Goal: Find specific page/section: Find specific page/section

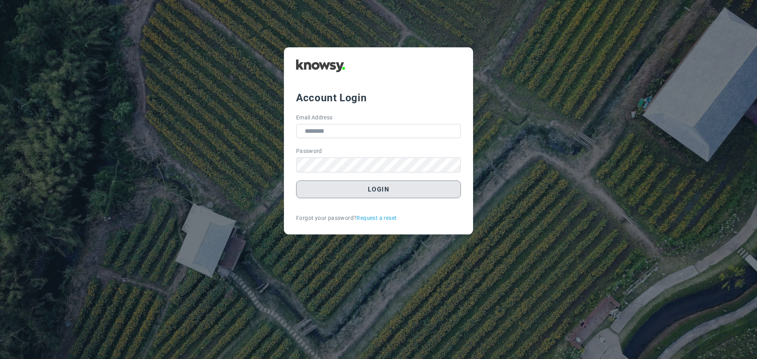
type input "**********"
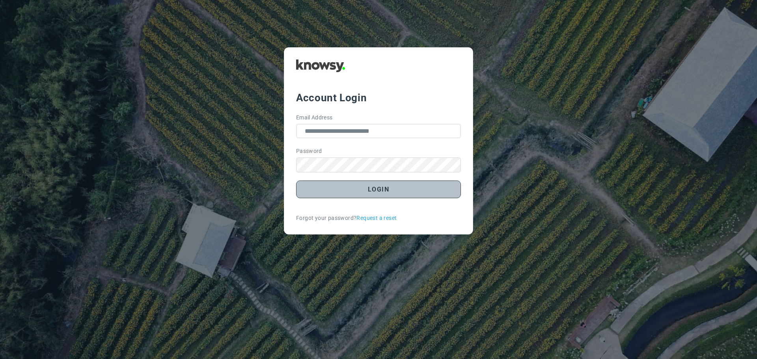
click at [381, 189] on button "Login" at bounding box center [378, 190] width 165 height 18
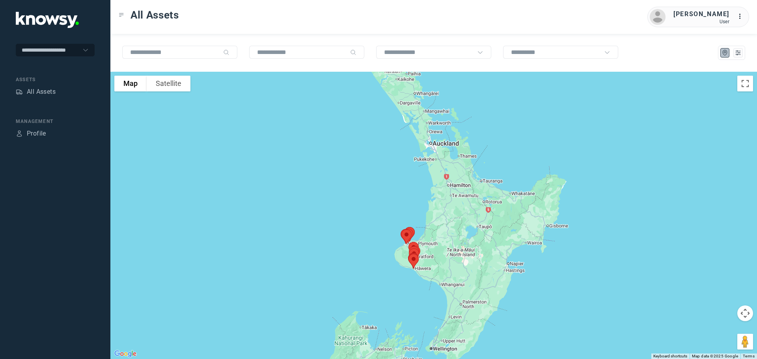
drag, startPoint x: 486, startPoint y: 135, endPoint x: 414, endPoint y: 244, distance: 130.6
click at [414, 244] on img at bounding box center [414, 253] width 17 height 21
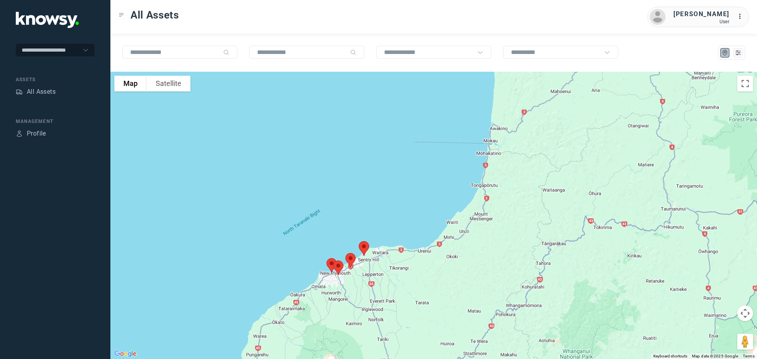
drag, startPoint x: 384, startPoint y: 300, endPoint x: 393, endPoint y: 256, distance: 44.7
click at [393, 256] on div "To navigate, press the arrow keys." at bounding box center [433, 216] width 647 height 288
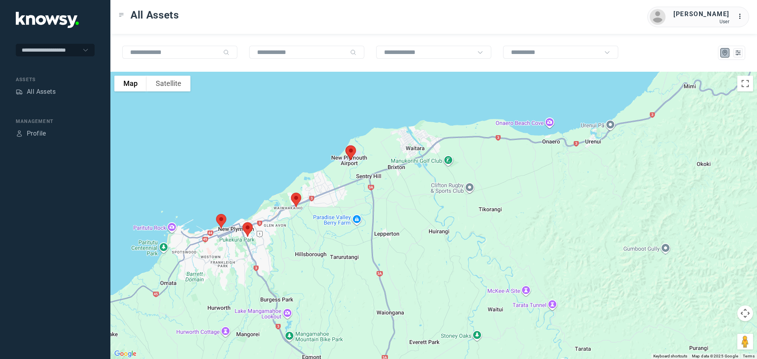
click at [248, 228] on img at bounding box center [247, 229] width 17 height 21
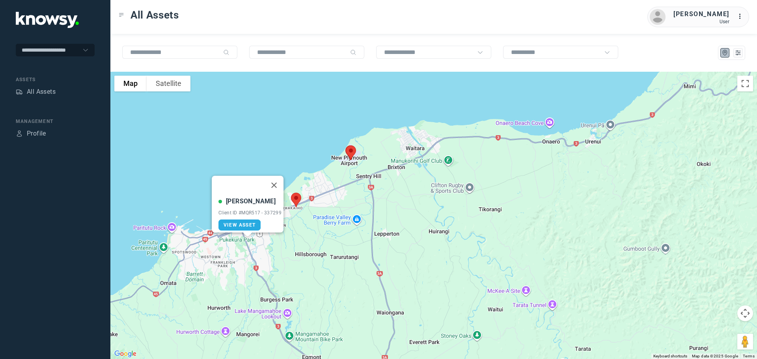
click at [296, 200] on img at bounding box center [296, 200] width 17 height 21
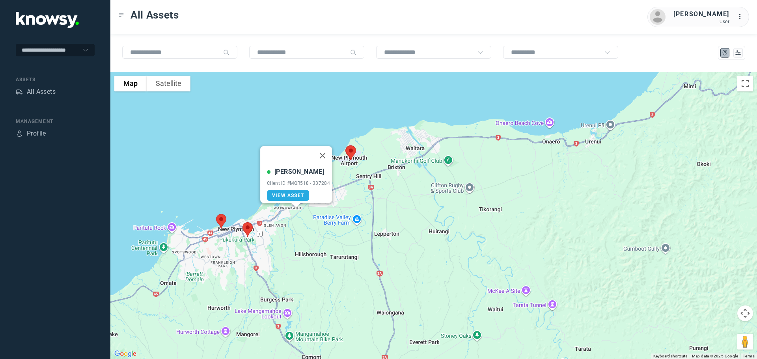
click at [352, 153] on img at bounding box center [351, 152] width 17 height 21
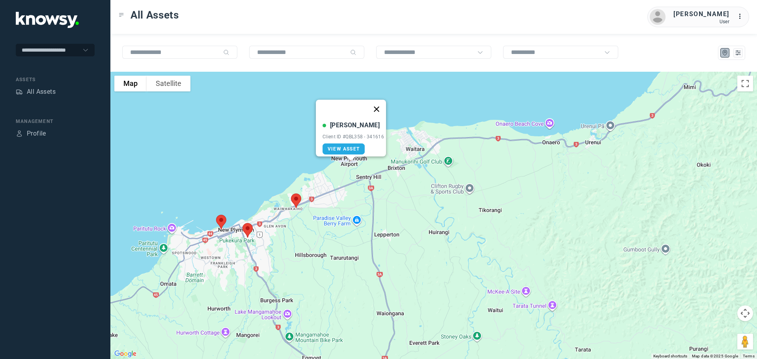
click at [382, 105] on button "Close" at bounding box center [376, 109] width 19 height 19
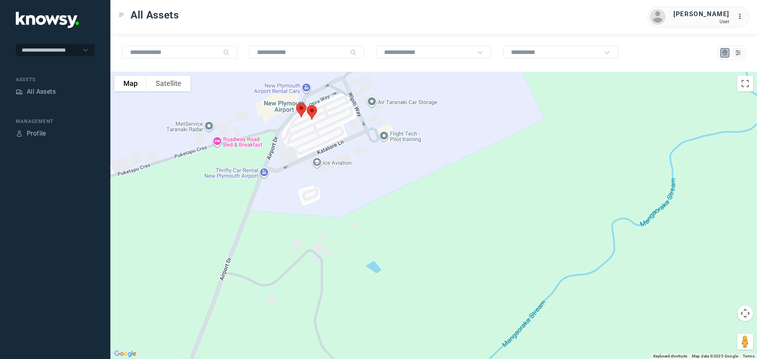
drag, startPoint x: 312, startPoint y: 124, endPoint x: 384, endPoint y: 170, distance: 85.8
click at [384, 170] on div at bounding box center [433, 216] width 647 height 288
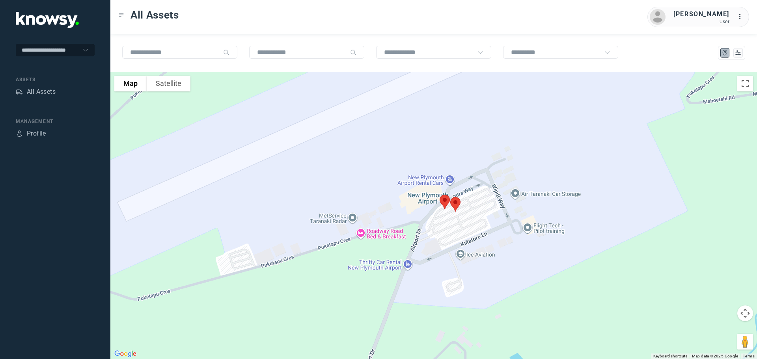
click at [444, 199] on img at bounding box center [445, 202] width 17 height 21
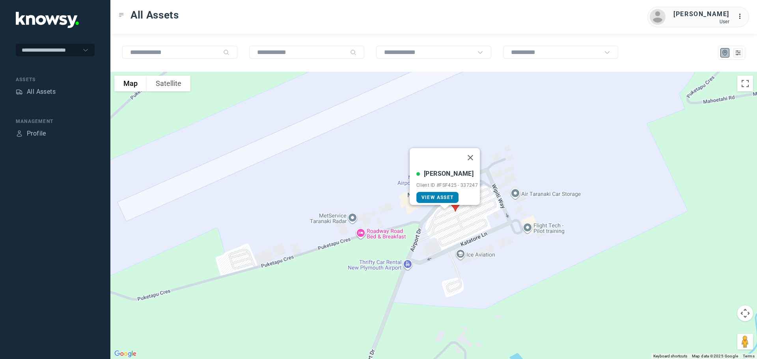
click at [436, 195] on span "View Asset" at bounding box center [438, 198] width 32 height 6
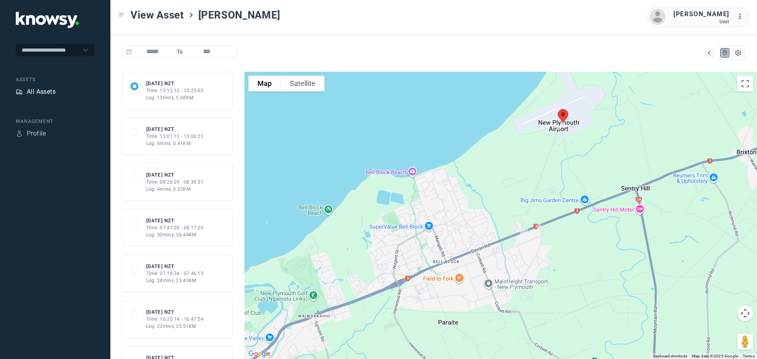
click at [38, 89] on div "All Assets" at bounding box center [41, 91] width 29 height 9
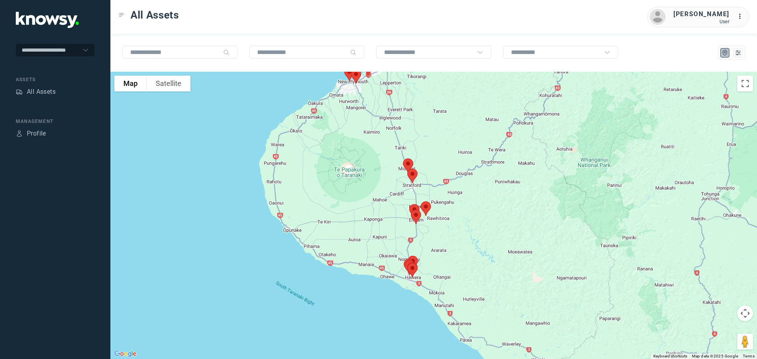
drag, startPoint x: 462, startPoint y: 178, endPoint x: 484, endPoint y: 118, distance: 63.9
click at [484, 118] on div at bounding box center [433, 216] width 647 height 288
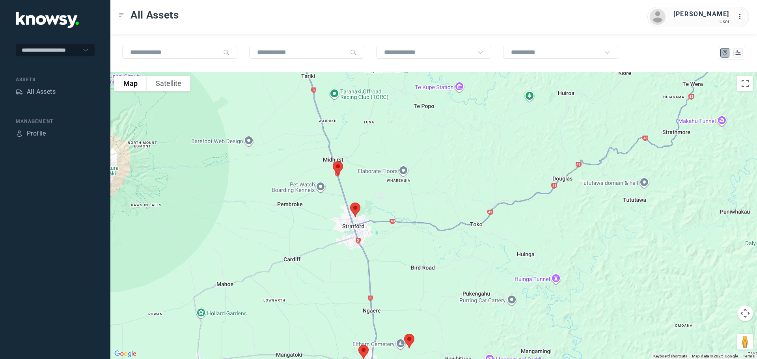
drag, startPoint x: 317, startPoint y: 234, endPoint x: 395, endPoint y: 132, distance: 128.5
click at [395, 132] on div at bounding box center [433, 216] width 647 height 288
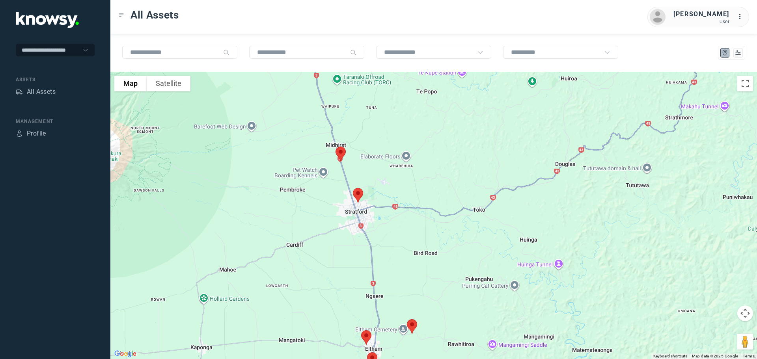
click at [340, 153] on img at bounding box center [341, 154] width 17 height 21
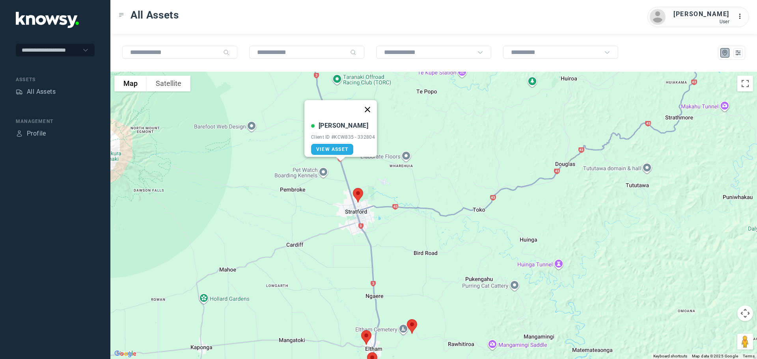
click at [372, 105] on button "Close" at bounding box center [367, 109] width 19 height 19
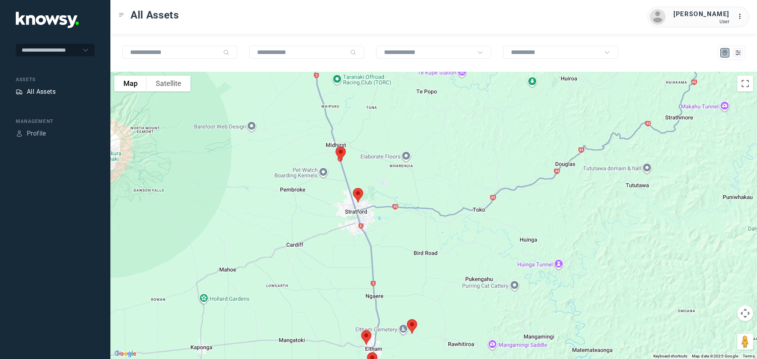
click at [54, 93] on div "All Assets" at bounding box center [41, 91] width 29 height 9
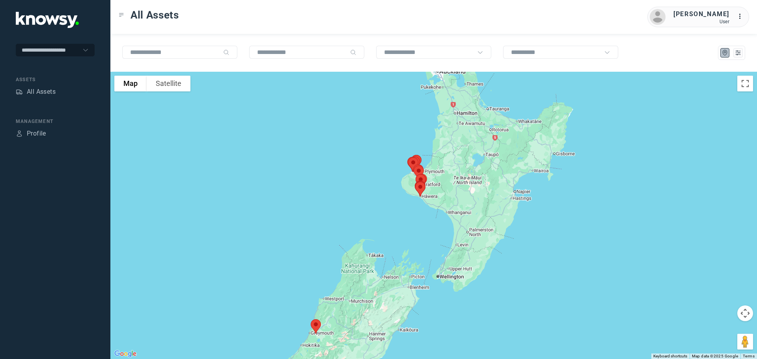
drag, startPoint x: 496, startPoint y: 138, endPoint x: 410, endPoint y: 181, distance: 95.8
click at [413, 181] on div at bounding box center [433, 216] width 647 height 288
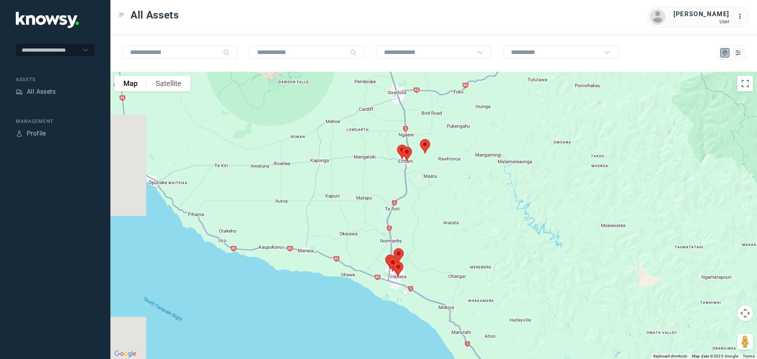
drag, startPoint x: 308, startPoint y: 157, endPoint x: 499, endPoint y: 190, distance: 193.4
click at [498, 188] on div at bounding box center [433, 216] width 647 height 288
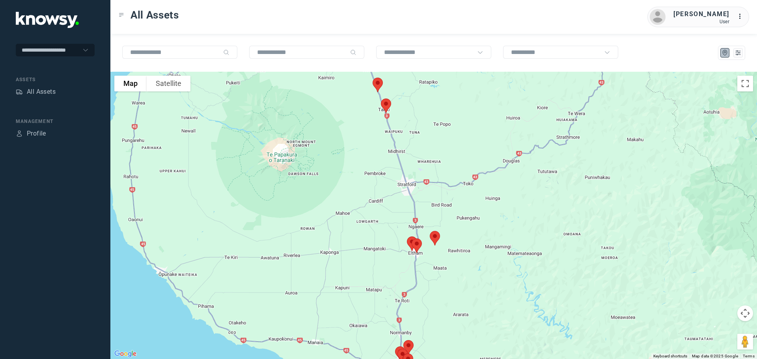
drag, startPoint x: 458, startPoint y: 140, endPoint x: 454, endPoint y: 212, distance: 72.3
click at [455, 212] on div at bounding box center [433, 216] width 647 height 288
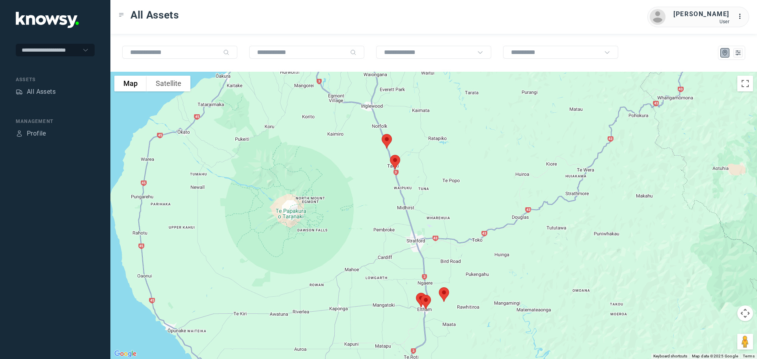
drag, startPoint x: 413, startPoint y: 127, endPoint x: 422, endPoint y: 179, distance: 52.8
click at [422, 179] on div at bounding box center [433, 216] width 647 height 288
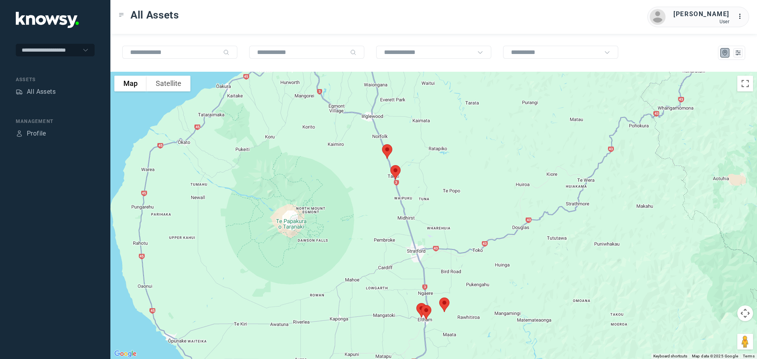
click at [389, 147] on img at bounding box center [387, 151] width 17 height 21
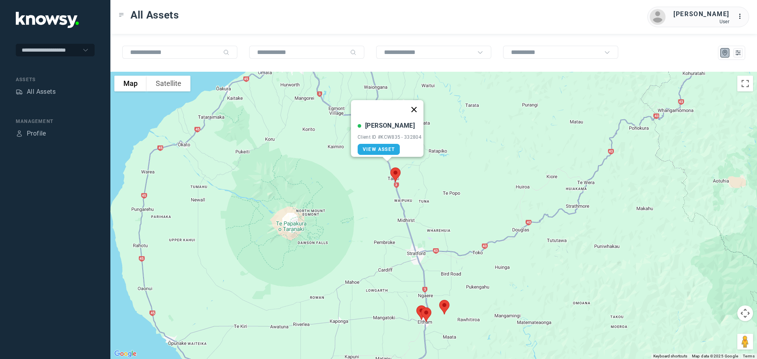
click at [421, 104] on button "Close" at bounding box center [414, 109] width 19 height 19
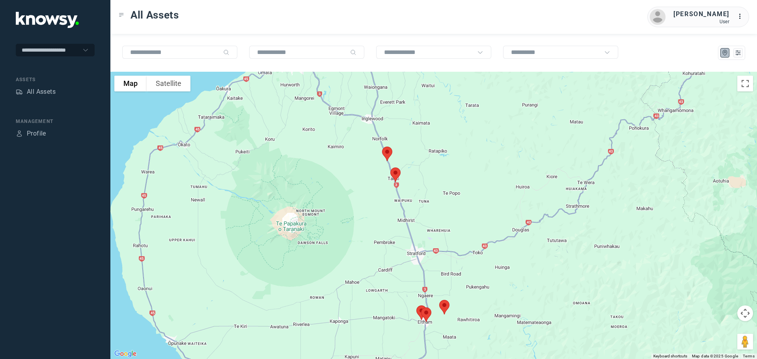
click at [394, 173] on img at bounding box center [395, 174] width 17 height 21
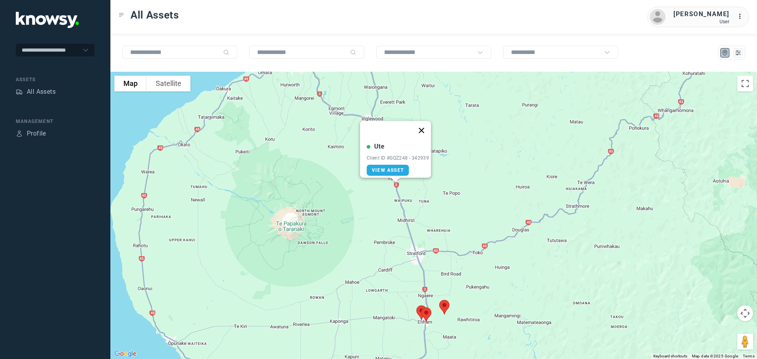
click at [423, 124] on button "Close" at bounding box center [421, 130] width 19 height 19
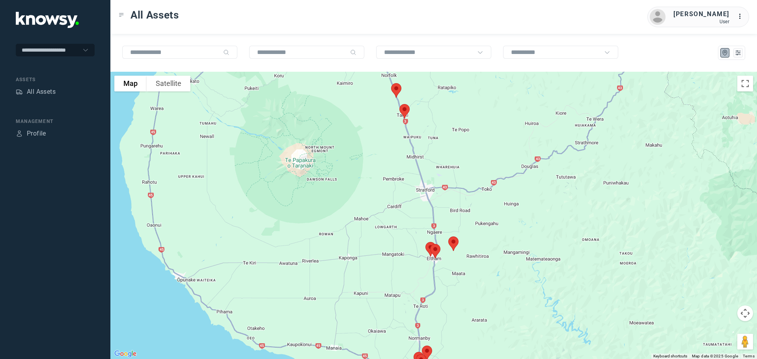
drag, startPoint x: 436, startPoint y: 200, endPoint x: 443, endPoint y: 123, distance: 77.2
click at [444, 127] on div at bounding box center [433, 216] width 647 height 288
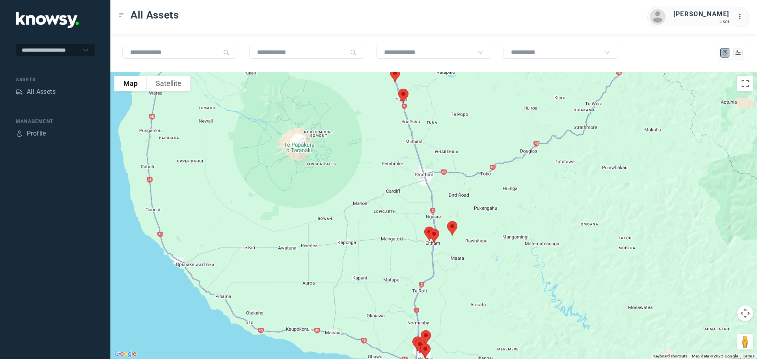
drag, startPoint x: 443, startPoint y: 123, endPoint x: 442, endPoint y: 116, distance: 7.1
click at [442, 116] on div at bounding box center [433, 216] width 647 height 288
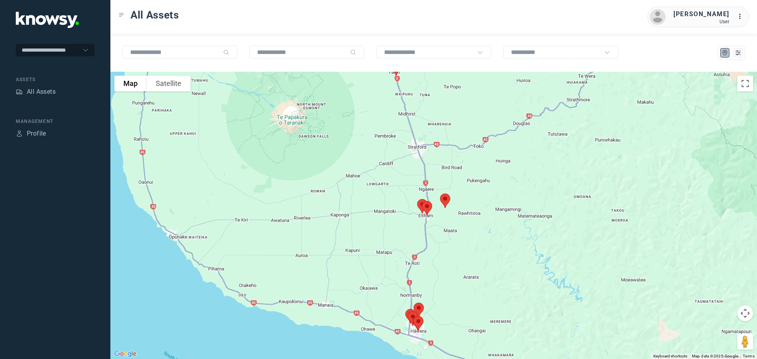
drag, startPoint x: 450, startPoint y: 142, endPoint x: 443, endPoint y: 114, distance: 28.7
click at [443, 114] on div at bounding box center [433, 216] width 647 height 288
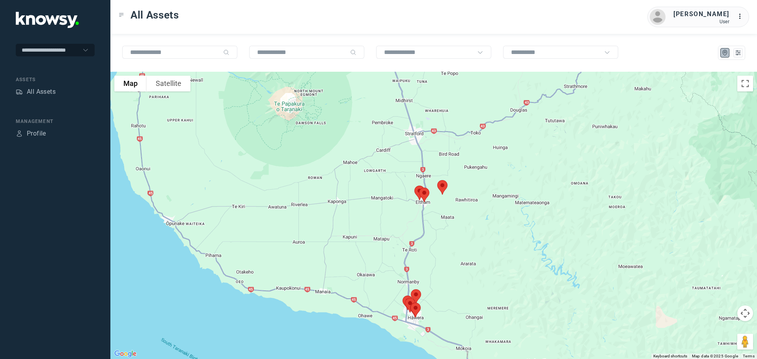
click at [442, 187] on img at bounding box center [442, 187] width 17 height 21
click at [443, 187] on img at bounding box center [442, 187] width 17 height 21
click at [445, 118] on div "To navigate, press the arrow keys." at bounding box center [433, 216] width 647 height 288
click at [426, 192] on img at bounding box center [424, 195] width 17 height 21
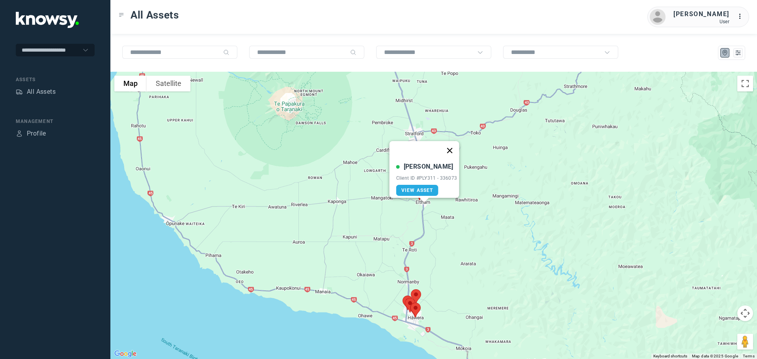
click at [453, 145] on button "Close" at bounding box center [449, 150] width 19 height 19
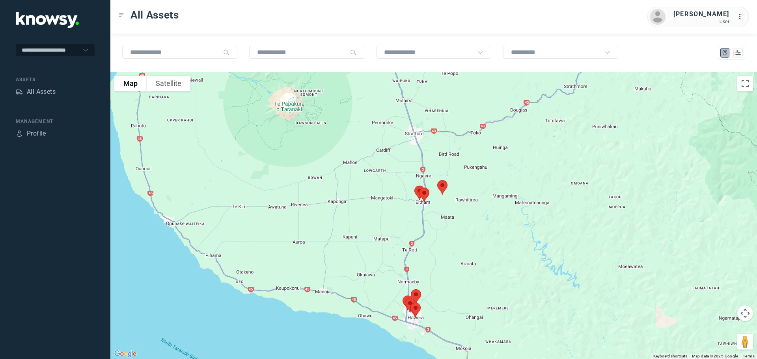
click at [443, 184] on img at bounding box center [442, 187] width 17 height 21
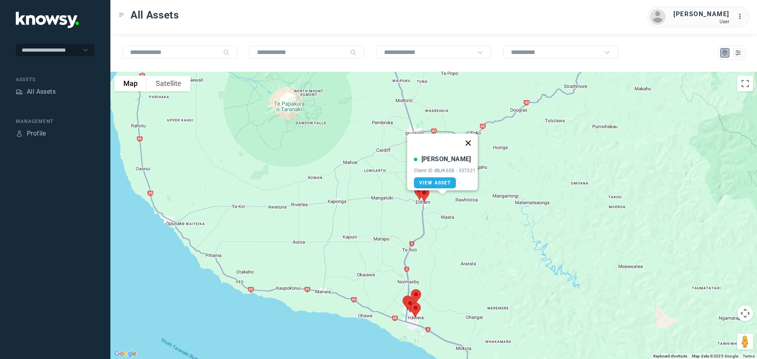
click at [472, 137] on button "Close" at bounding box center [468, 143] width 19 height 19
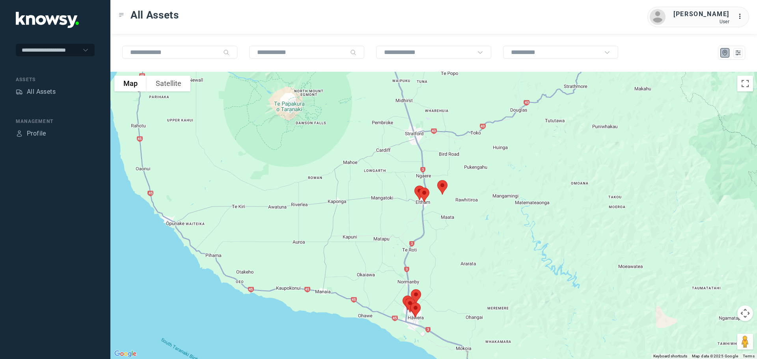
drag, startPoint x: 447, startPoint y: 223, endPoint x: 422, endPoint y: 114, distance: 112.3
click at [425, 105] on div at bounding box center [433, 216] width 647 height 288
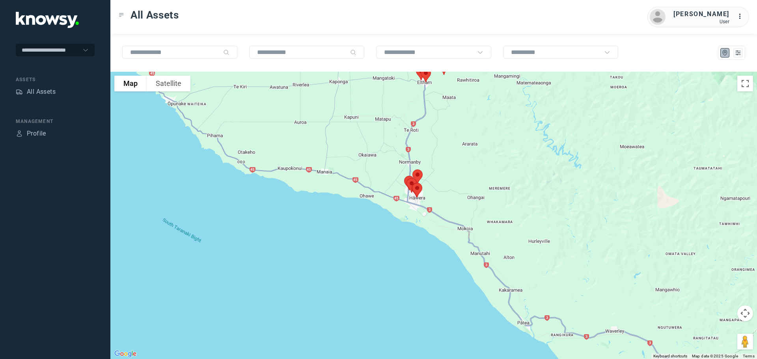
drag, startPoint x: 443, startPoint y: 257, endPoint x: 446, endPoint y: 138, distance: 118.8
click at [446, 138] on div at bounding box center [433, 216] width 647 height 288
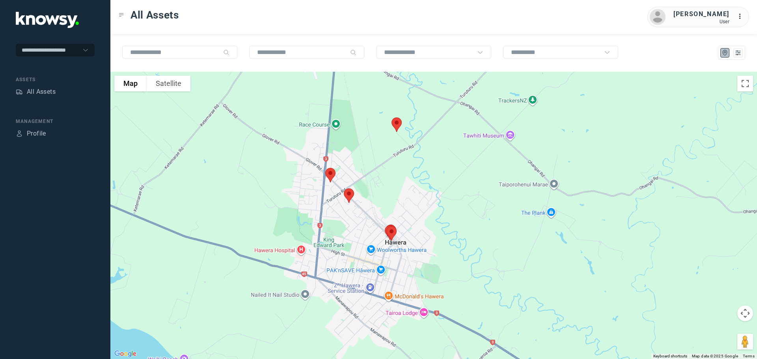
drag, startPoint x: 376, startPoint y: 201, endPoint x: 404, endPoint y: 140, distance: 67.4
click at [404, 140] on div at bounding box center [433, 216] width 647 height 288
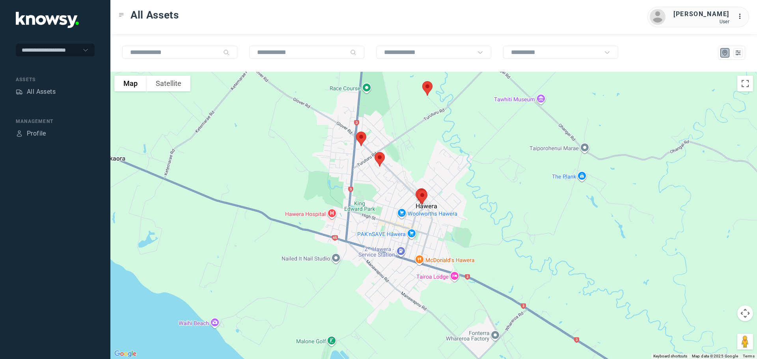
drag, startPoint x: 364, startPoint y: 147, endPoint x: 390, endPoint y: 120, distance: 37.9
click at [390, 120] on div at bounding box center [433, 216] width 647 height 288
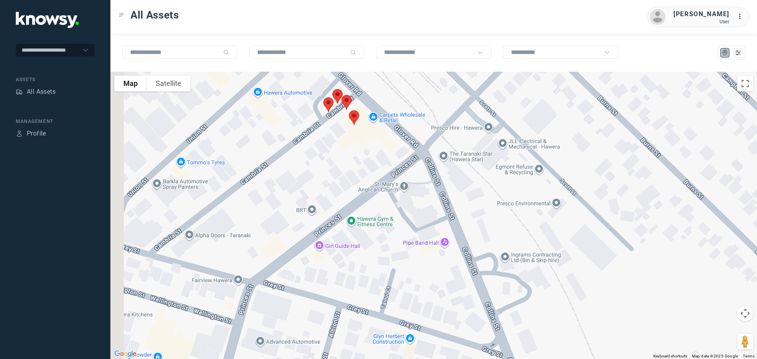
drag, startPoint x: 322, startPoint y: 85, endPoint x: 405, endPoint y: 207, distance: 148.0
click at [405, 207] on div at bounding box center [433, 216] width 647 height 288
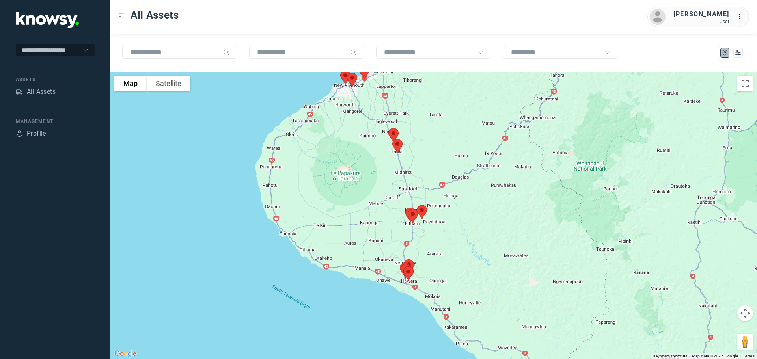
drag, startPoint x: 361, startPoint y: 138, endPoint x: 362, endPoint y: 217, distance: 78.5
click at [363, 217] on div at bounding box center [433, 216] width 647 height 288
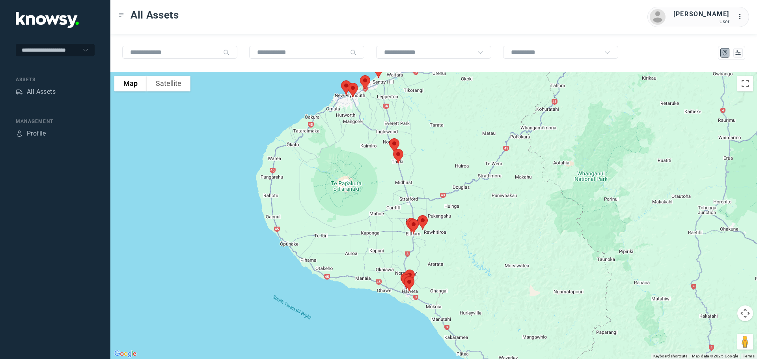
drag, startPoint x: 353, startPoint y: 175, endPoint x: 355, endPoint y: 192, distance: 17.1
click at [355, 192] on div at bounding box center [433, 216] width 647 height 288
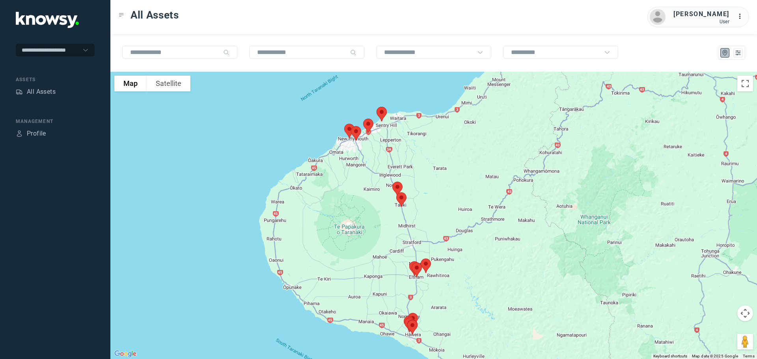
drag, startPoint x: 359, startPoint y: 182, endPoint x: 357, endPoint y: 203, distance: 21.0
click at [357, 203] on div at bounding box center [433, 216] width 647 height 288
